Goal: Transaction & Acquisition: Purchase product/service

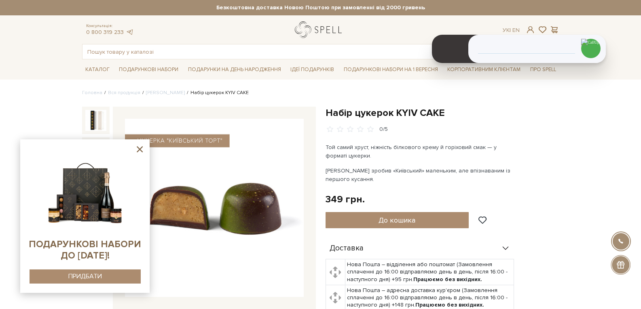
click at [313, 30] on link "logo" at bounding box center [320, 29] width 51 height 17
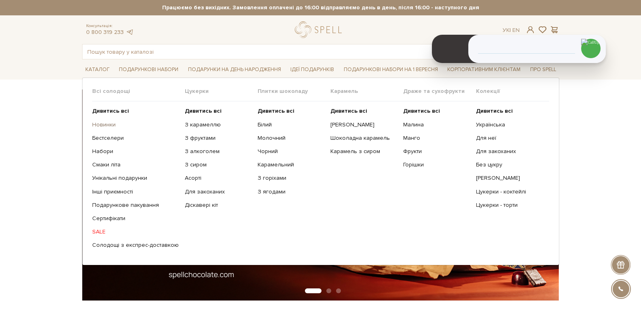
click at [103, 123] on link "Новинки" at bounding box center [135, 124] width 87 height 7
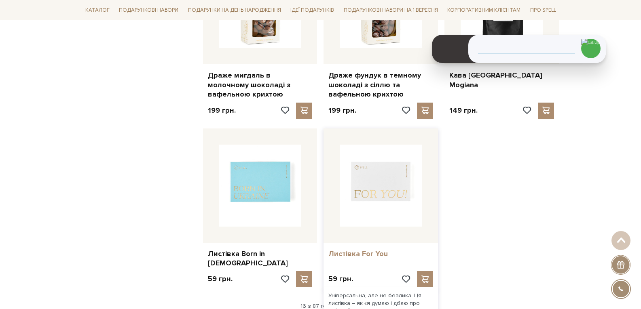
scroll to position [769, 0]
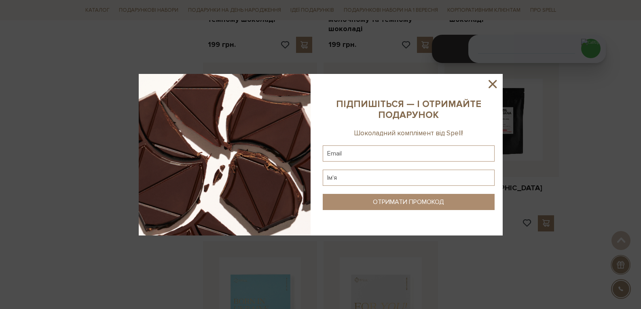
click at [499, 84] on icon at bounding box center [493, 84] width 14 height 14
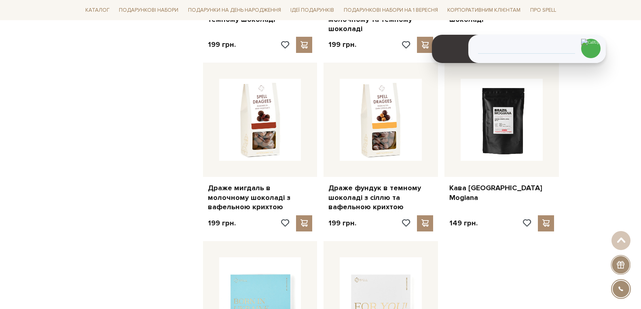
scroll to position [0, 0]
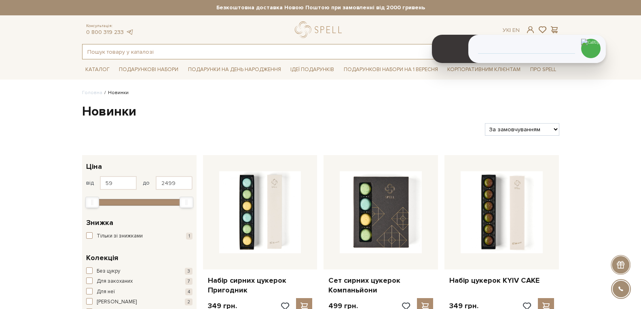
click at [212, 57] on input "text" at bounding box center [312, 52] width 458 height 15
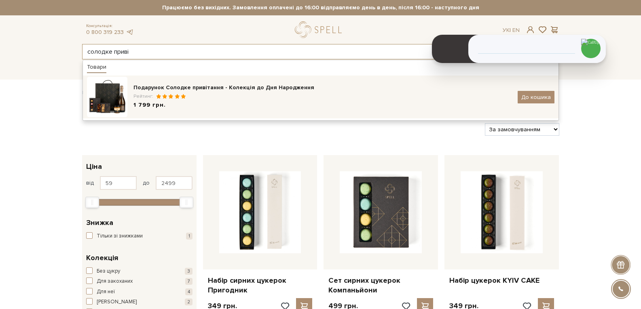
type input "солодке приві"
click at [223, 86] on div "Подарунок Солодке привітання - Колекція до Дня Народження" at bounding box center [323, 88] width 378 height 8
